Goal: Find specific page/section: Find specific page/section

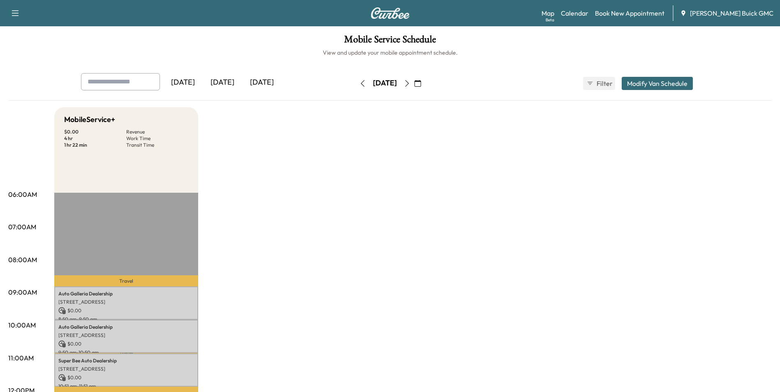
click at [225, 79] on div "[DATE]" at bounding box center [222, 82] width 39 height 19
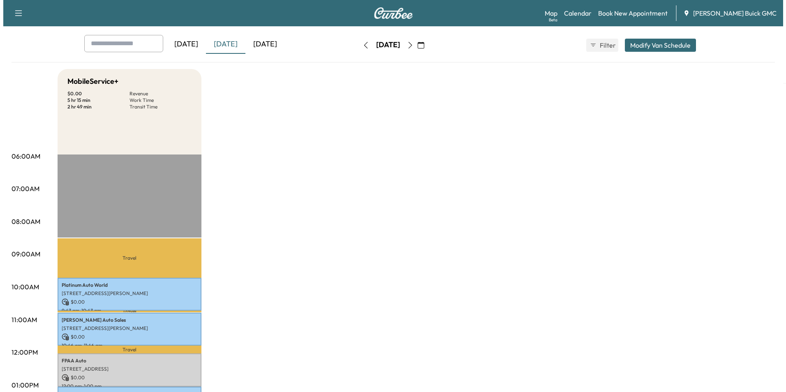
scroll to position [82, 0]
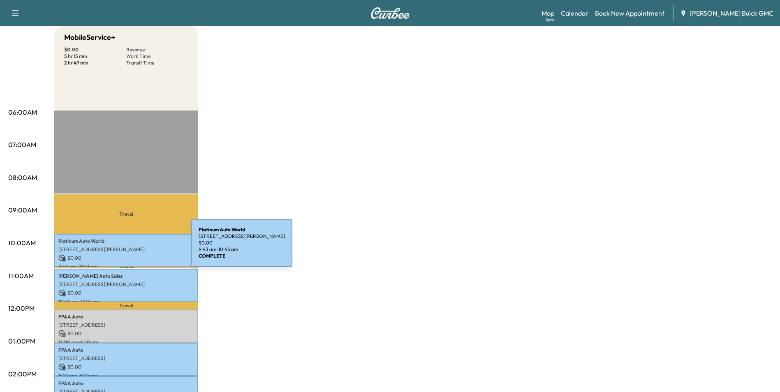
click at [129, 248] on p "[STREET_ADDRESS][PERSON_NAME]" at bounding box center [126, 249] width 136 height 7
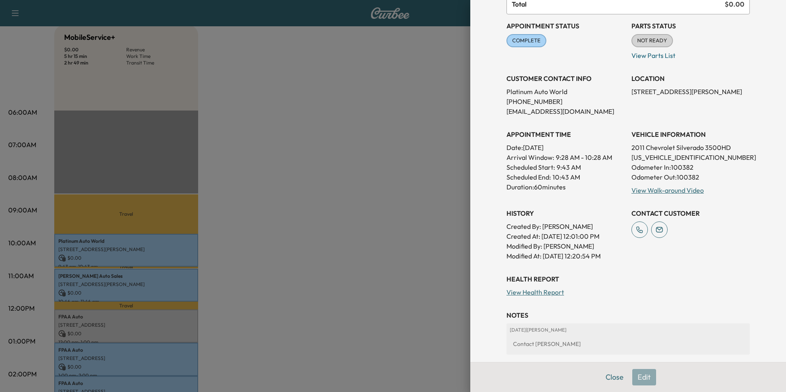
click at [506, 77] on h3 "CUSTOMER CONTACT INFO" at bounding box center [565, 79] width 118 height 10
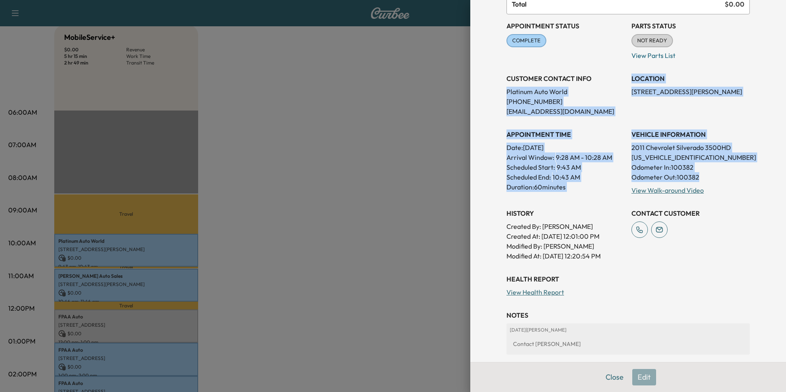
drag, startPoint x: 500, startPoint y: 90, endPoint x: 710, endPoint y: 179, distance: 227.8
click at [710, 179] on div "Appointment Status COMPLETE Mark as Not Ready Parts Status NOT READY Mark as Re…" at bounding box center [627, 137] width 243 height 247
copy div "Platinum Auto World [PHONE_NUMBER] [EMAIL_ADDRESS][DOMAIN_NAME] LOCATION [STREE…"
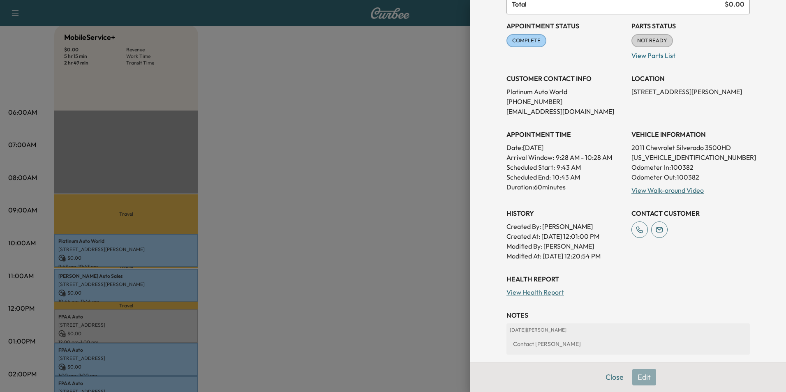
click at [395, 115] on div at bounding box center [393, 196] width 786 height 392
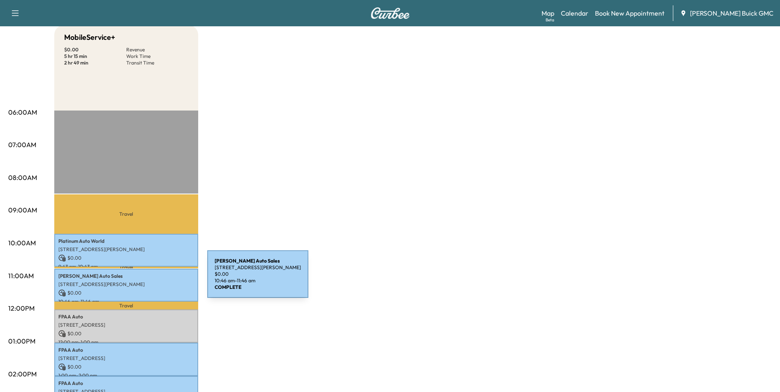
click at [146, 279] on div "Nick Auto Sales [STREET_ADDRESS][PERSON_NAME] $ 0.00 10:46 am - 11:46 am" at bounding box center [126, 285] width 144 height 33
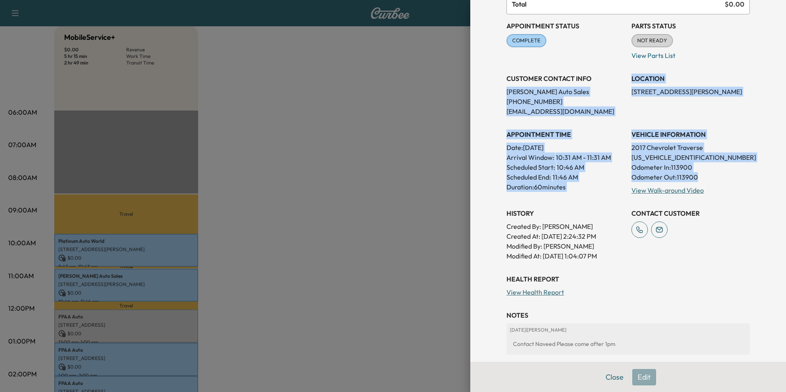
drag, startPoint x: 500, startPoint y: 91, endPoint x: 707, endPoint y: 176, distance: 224.0
click at [707, 176] on div "Appointment Status COMPLETE Mark as Not Ready Parts Status NOT READY Mark as Re…" at bounding box center [627, 137] width 243 height 247
copy div "[PERSON_NAME] Sales [PHONE_NUMBER] [EMAIL_ADDRESS][DOMAIN_NAME] LOCATION [STREE…"
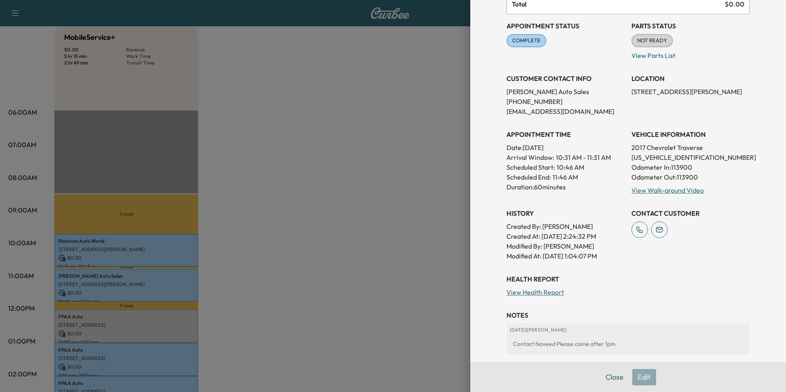
click at [385, 207] on div at bounding box center [393, 196] width 786 height 392
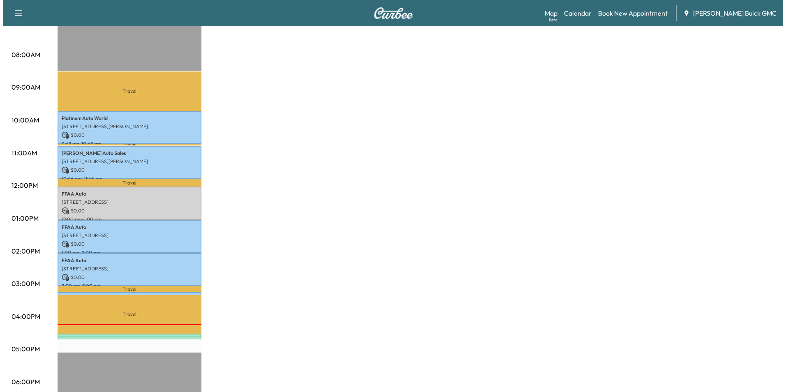
scroll to position [206, 0]
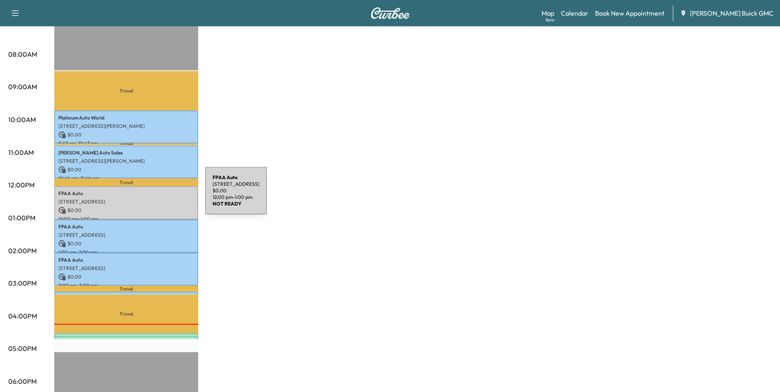
click at [143, 196] on div "FPAA Auto [STREET_ADDRESS] $ 0.00 12:00 pm - 1:00 pm" at bounding box center [126, 202] width 144 height 33
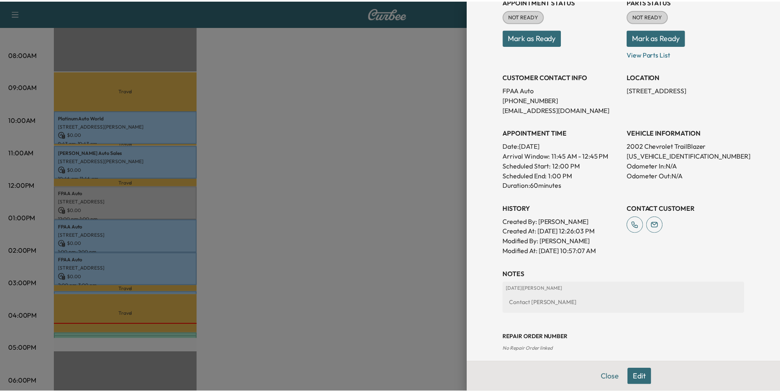
scroll to position [123, 0]
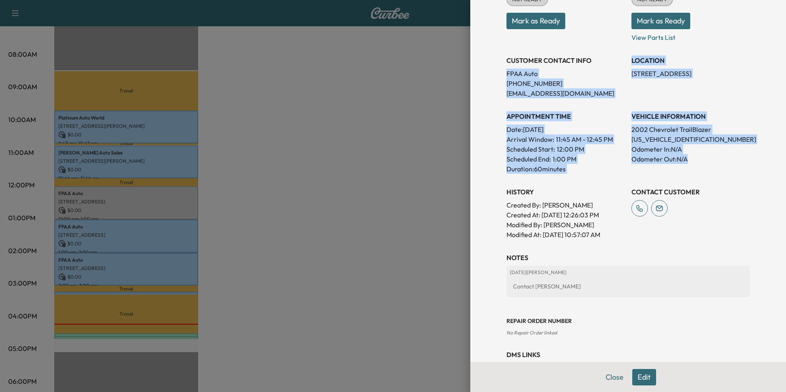
drag, startPoint x: 501, startPoint y: 72, endPoint x: 698, endPoint y: 160, distance: 216.4
click at [698, 160] on div "Appointment Status NOT READY Mark as Ready Parts Status NOT READY Mark as Ready…" at bounding box center [627, 106] width 243 height 266
copy div "FPAA Auto [PHONE_NUMBER] [EMAIL_ADDRESS][DOMAIN_NAME] LOCATION [STREET_ADDRESS]…"
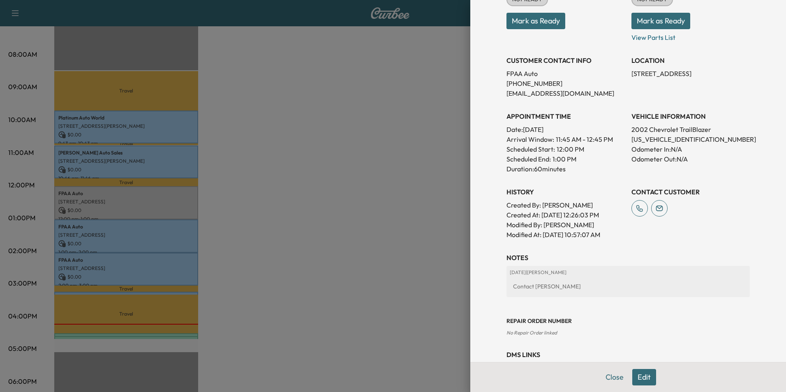
drag, startPoint x: 327, startPoint y: 155, endPoint x: 320, endPoint y: 157, distance: 7.7
click at [328, 155] on div at bounding box center [393, 196] width 786 height 392
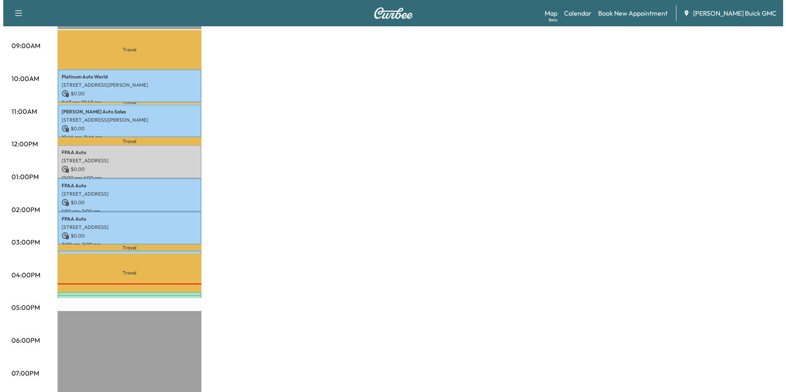
scroll to position [288, 0]
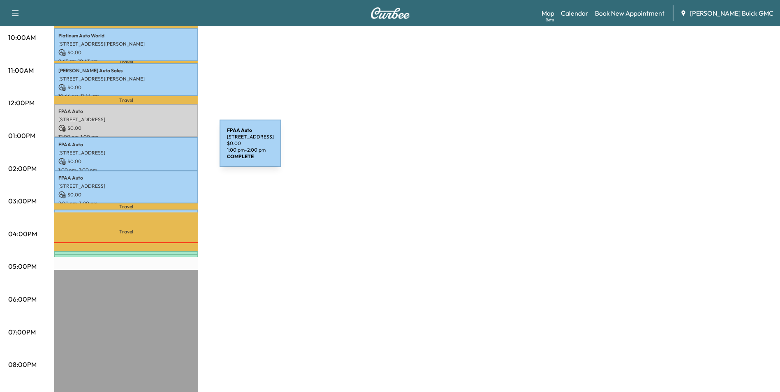
click at [158, 150] on p "[STREET_ADDRESS]" at bounding box center [126, 153] width 136 height 7
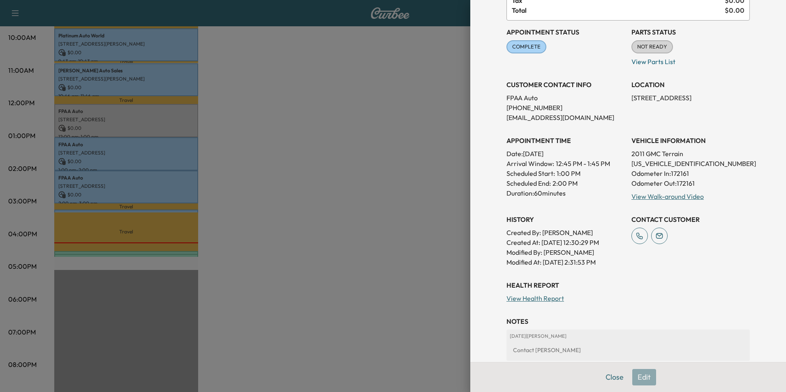
scroll to position [82, 0]
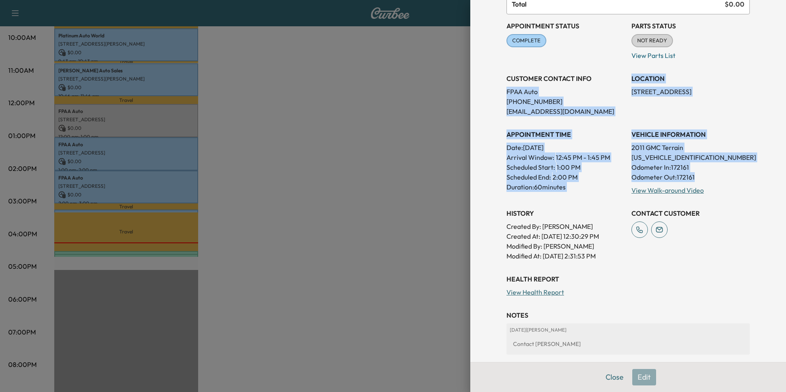
drag, startPoint x: 501, startPoint y: 91, endPoint x: 703, endPoint y: 179, distance: 221.1
click at [703, 179] on div "Appointment Status COMPLETE Mark as Not Ready Parts Status NOT READY Mark as Re…" at bounding box center [627, 137] width 243 height 247
copy div "FPAA Auto [PHONE_NUMBER] [EMAIL_ADDRESS][DOMAIN_NAME] LOCATION [STREET_ADDRESS]…"
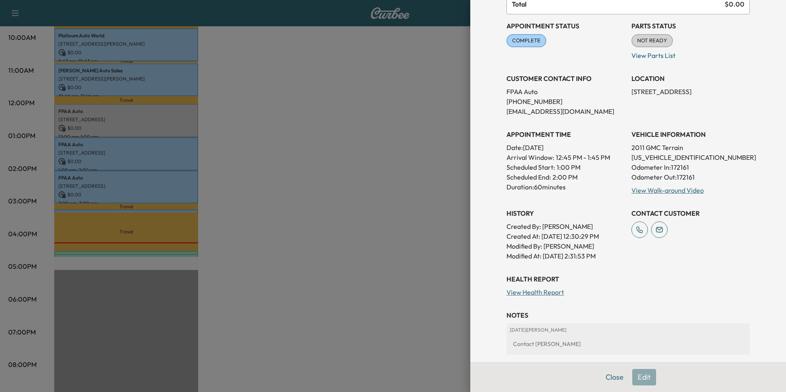
click at [373, 93] on div at bounding box center [393, 196] width 786 height 392
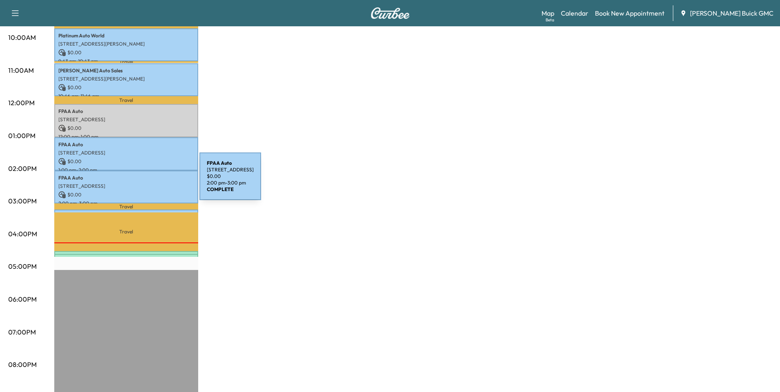
click at [138, 183] on p "[STREET_ADDRESS]" at bounding box center [126, 186] width 136 height 7
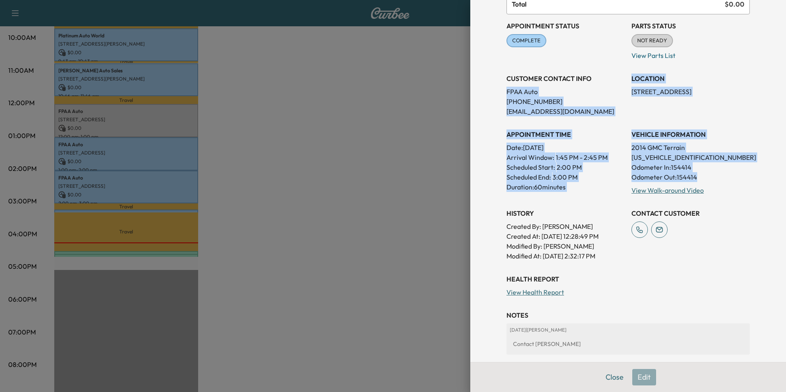
drag, startPoint x: 501, startPoint y: 90, endPoint x: 710, endPoint y: 176, distance: 226.7
click at [710, 176] on div "Appointment Status COMPLETE Mark as Not Ready Parts Status NOT READY Mark as Re…" at bounding box center [627, 137] width 243 height 247
copy div "FPAA Auto [PHONE_NUMBER] [EMAIL_ADDRESS][DOMAIN_NAME] LOCATION [STREET_ADDRESS]…"
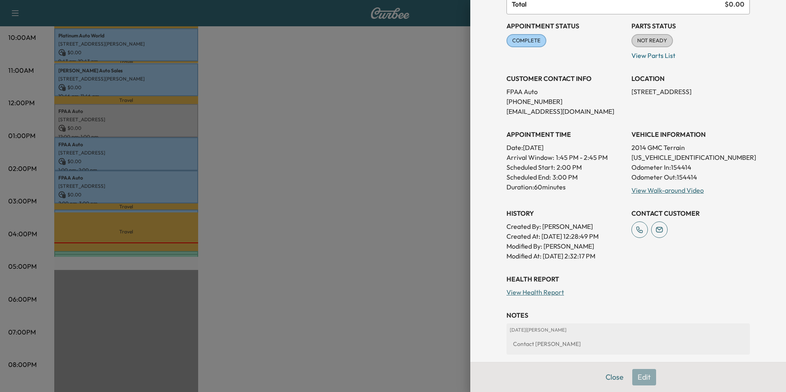
click at [286, 157] on div at bounding box center [393, 196] width 786 height 392
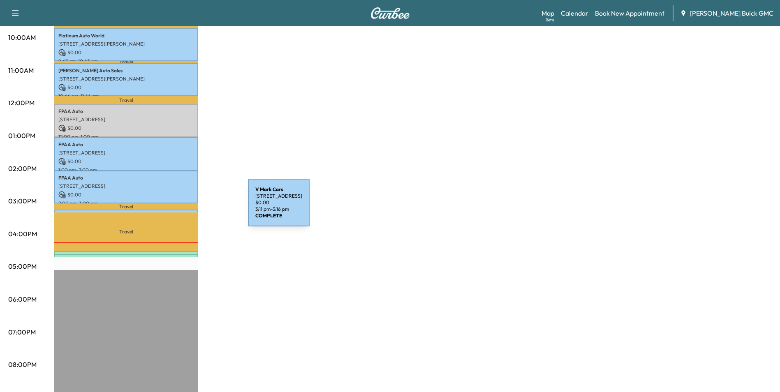
click at [186, 210] on div "V Mark Cars [STREET_ADDRESS] $ 0.00 3:11 pm - 3:16 pm" at bounding box center [126, 214] width 144 height 8
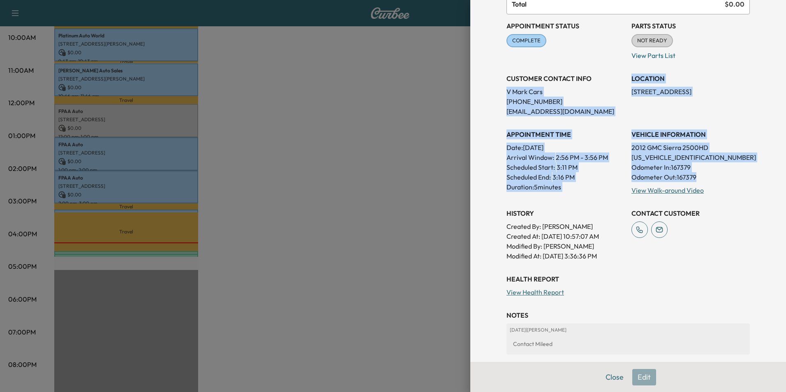
drag, startPoint x: 502, startPoint y: 91, endPoint x: 704, endPoint y: 172, distance: 218.0
click at [704, 172] on div "Appointment Status COMPLETE Mark as Not Ready Parts Status NOT READY Mark as Re…" at bounding box center [627, 137] width 243 height 247
copy div "V Mark Cars [PHONE_NUMBER] [EMAIL_ADDRESS][DOMAIN_NAME] LOCATION [STREET_ADDRES…"
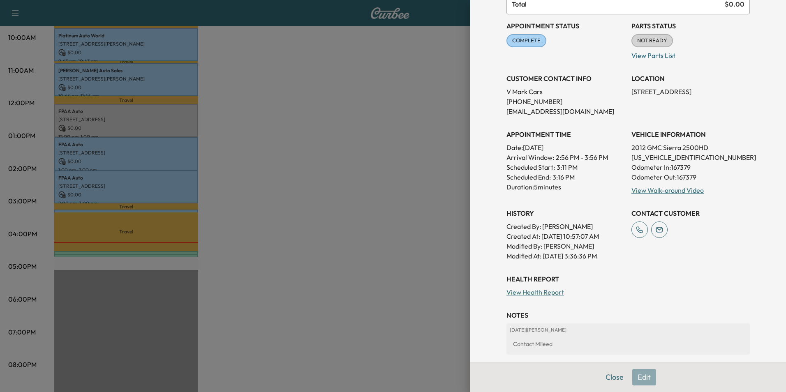
click at [273, 243] on div at bounding box center [393, 196] width 786 height 392
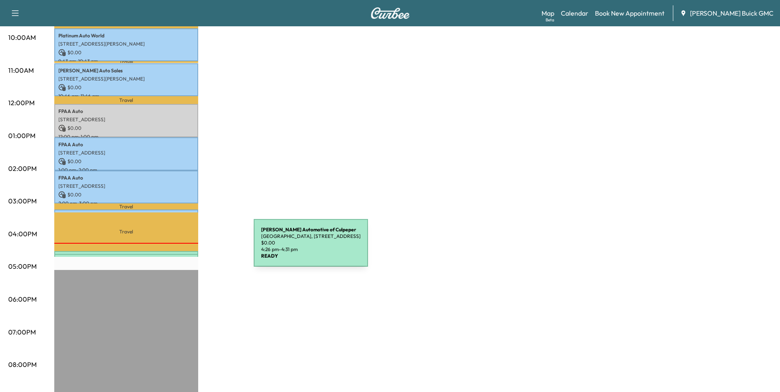
click at [192, 251] on div "[PERSON_NAME] Automotive of [GEOGRAPHIC_DATA], [STREET_ADDRESS] $ 0.00 4:26 pm …" at bounding box center [126, 255] width 144 height 8
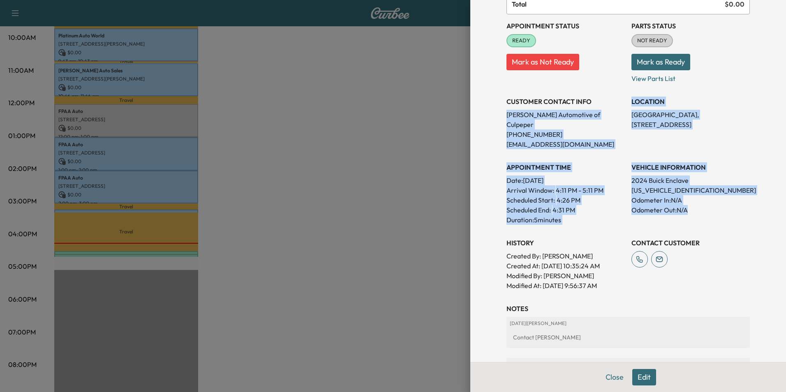
drag, startPoint x: 501, startPoint y: 115, endPoint x: 690, endPoint y: 207, distance: 210.5
click at [690, 207] on div "Appointment Status READY Mark as Not Ready Parts Status NOT READY Mark as Ready…" at bounding box center [627, 152] width 243 height 276
copy div "[PERSON_NAME] Automotive of Culpeper [PHONE_NUMBER] [EMAIL_ADDRESS][DOMAIN_NAME…"
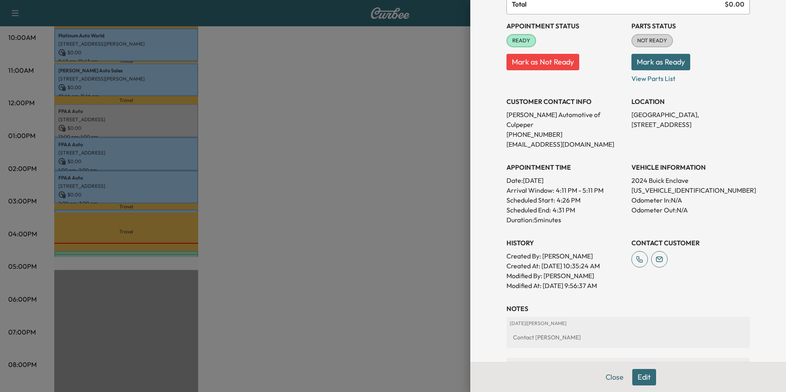
click at [296, 199] on div at bounding box center [393, 196] width 786 height 392
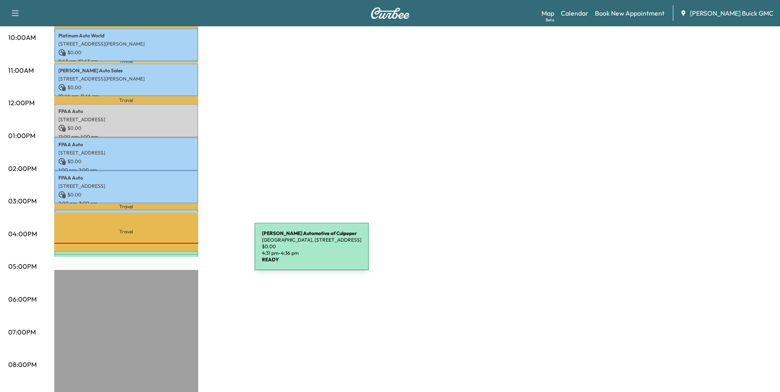
click at [193, 254] on div "[PERSON_NAME] Automotive of [GEOGRAPHIC_DATA], [STREET_ADDRESS] $ 0.00 4:31 pm …" at bounding box center [126, 258] width 144 height 8
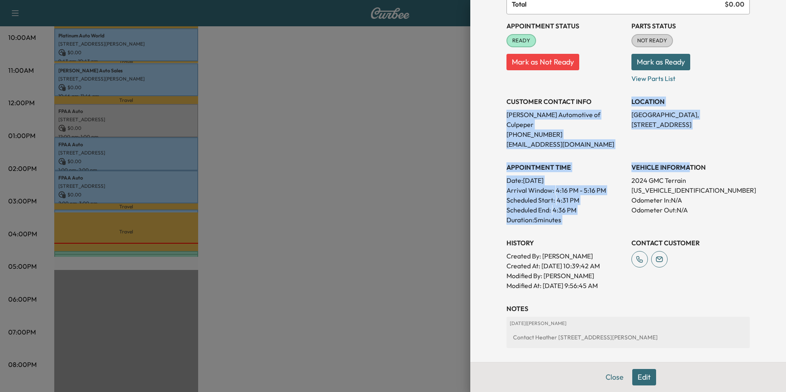
drag, startPoint x: 501, startPoint y: 113, endPoint x: 681, endPoint y: 150, distance: 184.0
click at [681, 150] on div "Appointment Status READY Mark as Not Ready Parts Status NOT READY Mark as Ready…" at bounding box center [627, 152] width 243 height 276
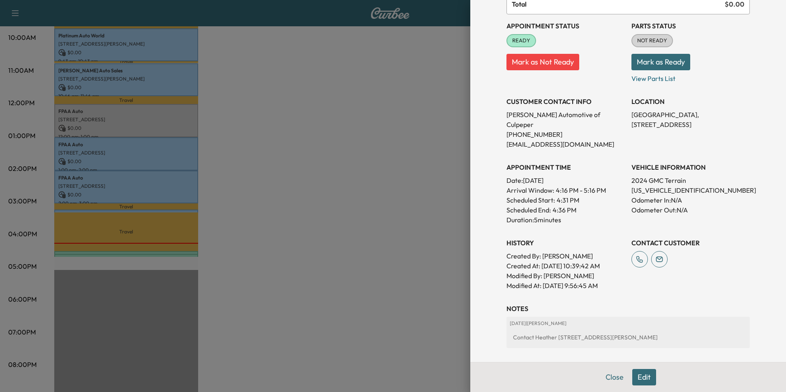
drag, startPoint x: 681, startPoint y: 150, endPoint x: 737, endPoint y: 158, distance: 56.5
click at [737, 162] on h3 "VEHICLE INFORMATION" at bounding box center [690, 167] width 118 height 10
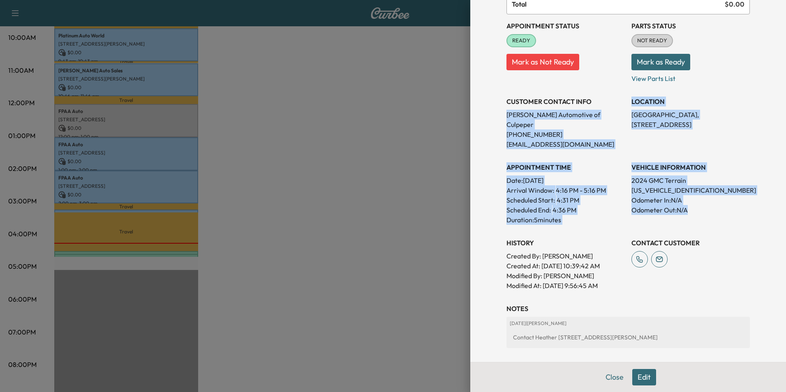
drag, startPoint x: 501, startPoint y: 113, endPoint x: 691, endPoint y: 199, distance: 208.1
click at [691, 199] on div "Appointment Status READY Mark as Not Ready Parts Status NOT READY Mark as Ready…" at bounding box center [627, 152] width 243 height 276
copy div "[PERSON_NAME] Automotive of Culpeper [PHONE_NUMBER] [EMAIL_ADDRESS][DOMAIN_NAME…"
